Goal: Find specific page/section: Find specific page/section

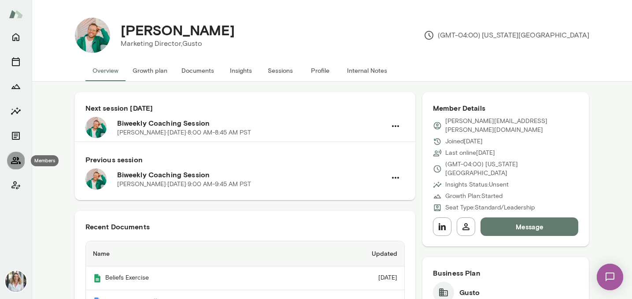
click at [14, 152] on button "Members" at bounding box center [16, 161] width 18 height 18
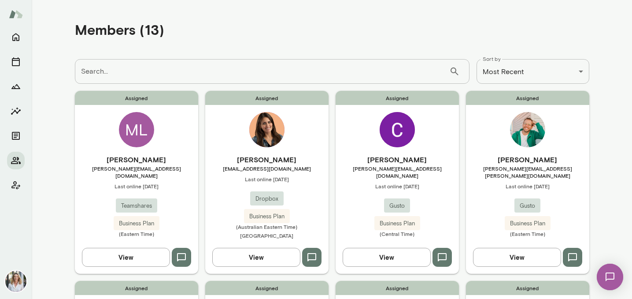
click at [249, 142] on div "Assigned Bruna Diehl bdiehl@dropbox.com Last online June 24 Dropbox Business Pl…" at bounding box center [266, 182] width 123 height 182
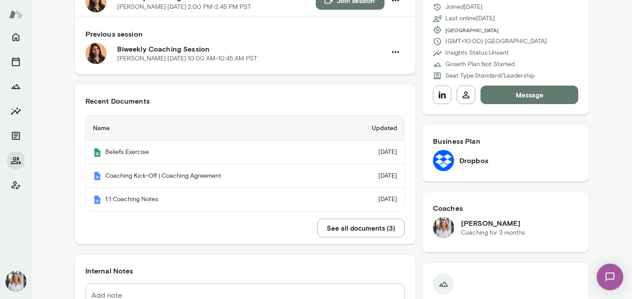
scroll to position [128, 0]
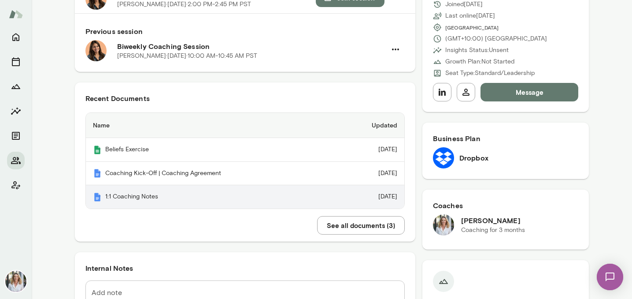
click at [139, 197] on th "1:1 Coaching Notes" at bounding box center [210, 196] width 249 height 23
